Goal: Navigation & Orientation: Find specific page/section

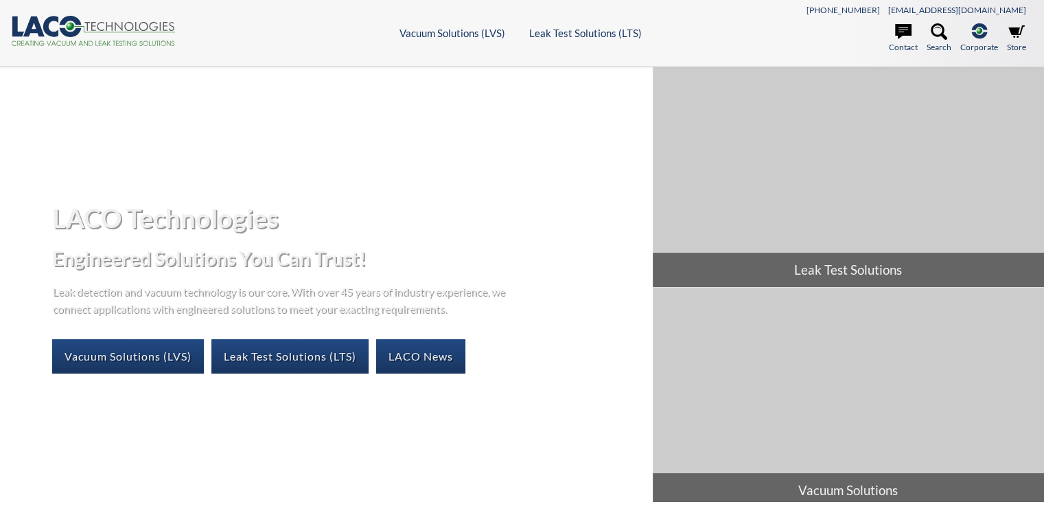
select select "Language Translate Widget"
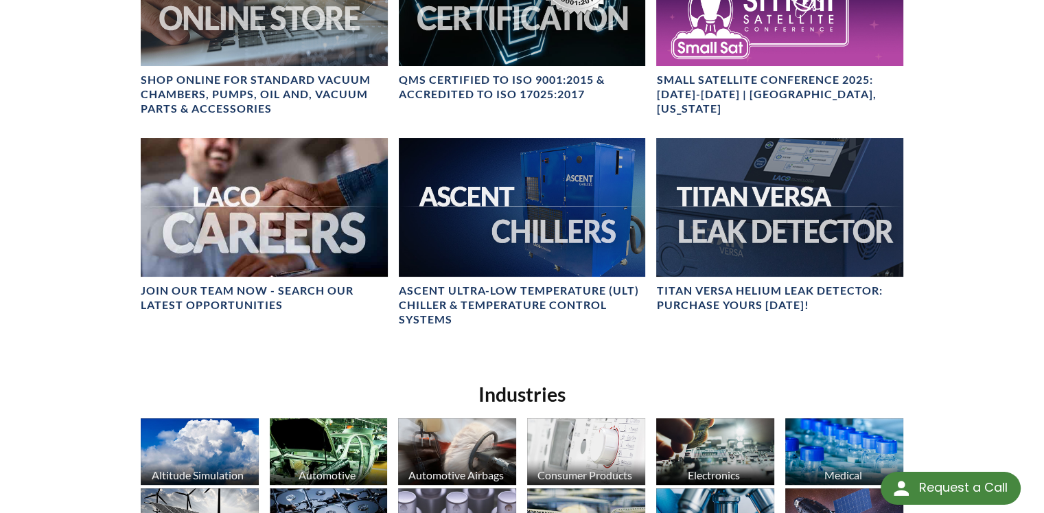
scroll to position [275, 0]
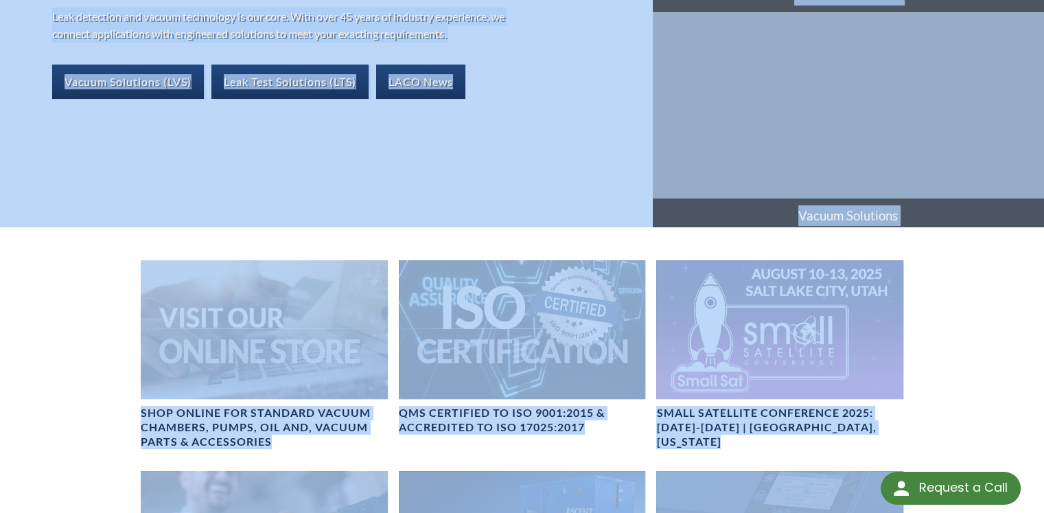
click at [77, 336] on div "LACO Technologies Engineered Solutions You Can Trust! Leak detection and vacuum…" at bounding box center [522, 428] width 1044 height 1272
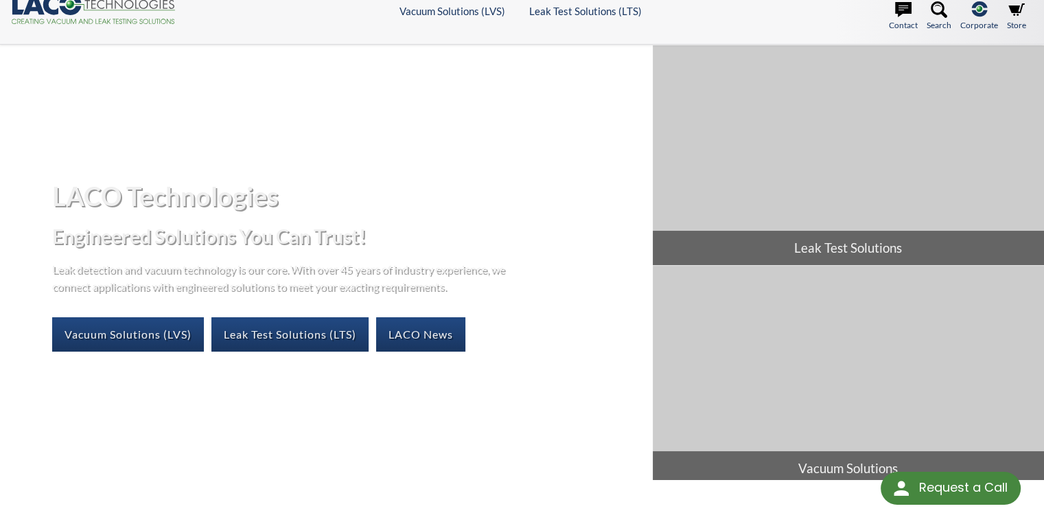
scroll to position [0, 0]
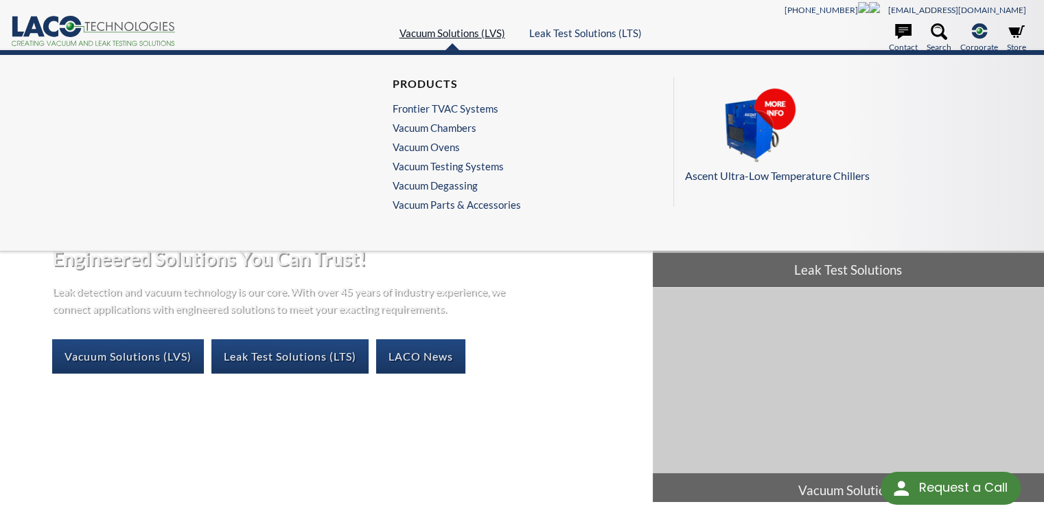
click at [467, 28] on link "Vacuum Solutions (LVS)" at bounding box center [453, 33] width 106 height 12
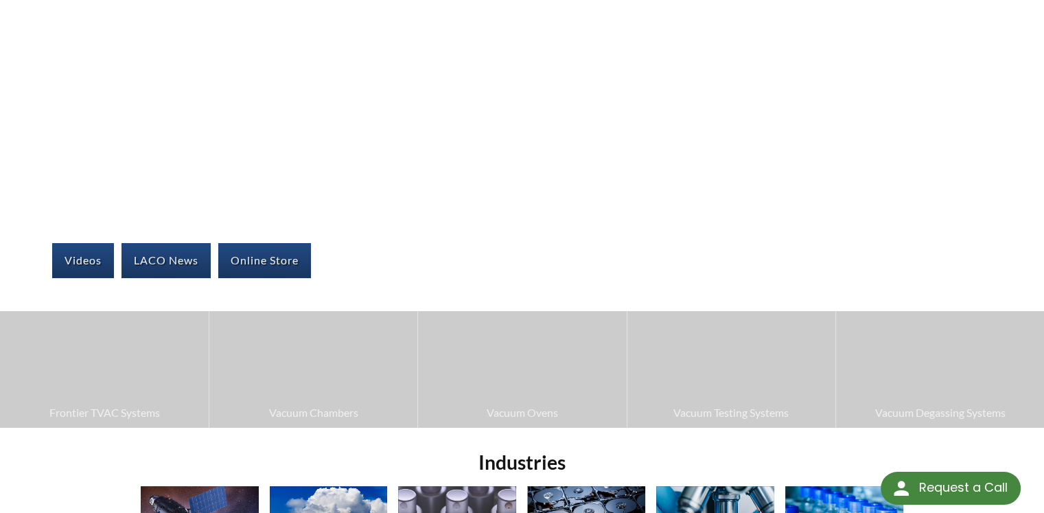
scroll to position [69, 0]
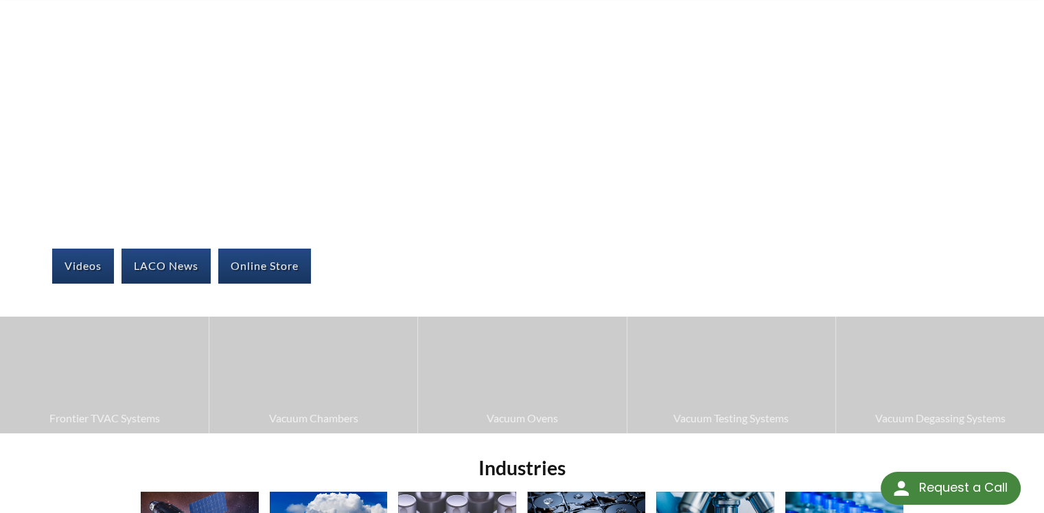
select select "Language Translate Widget"
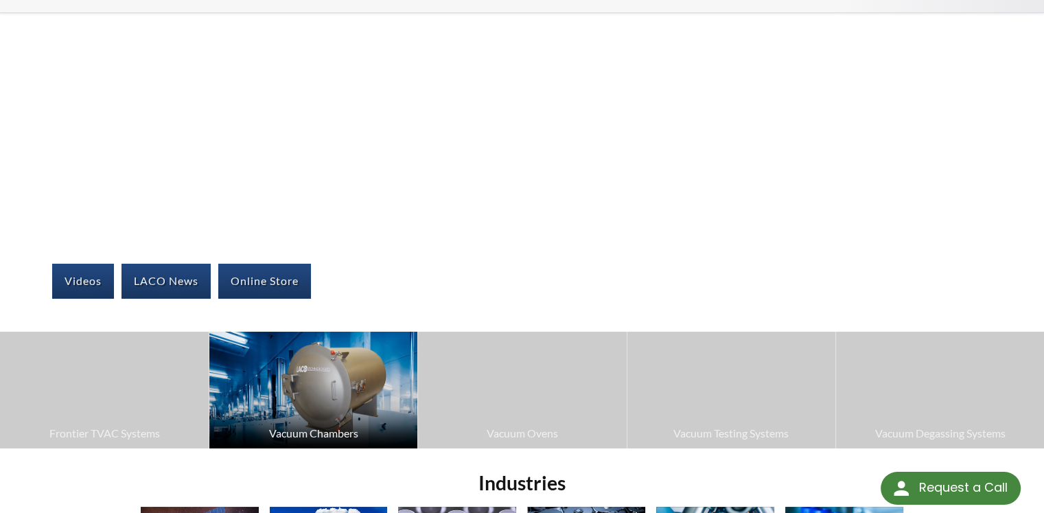
scroll to position [0, 0]
